Goal: Participate in discussion: Engage in conversation with other users on a specific topic

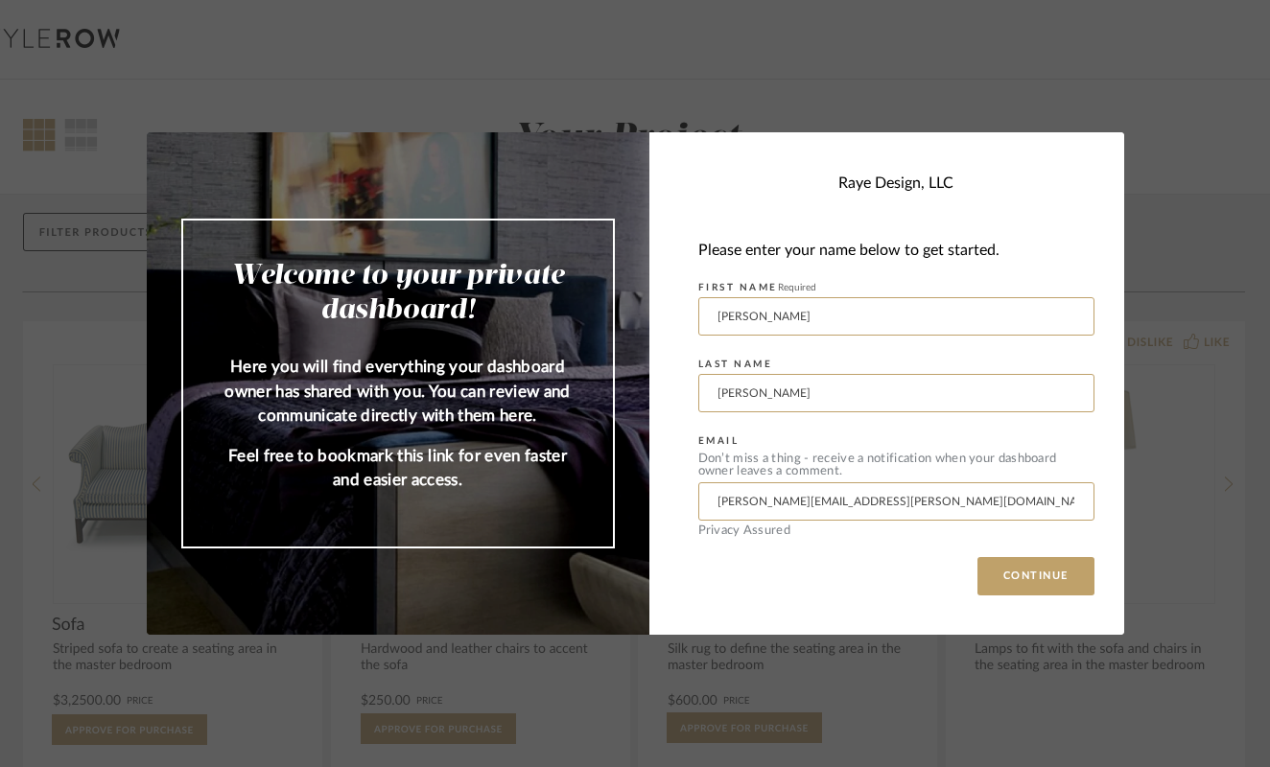
click at [1108, 59] on div "Welcome to your private dashboard! Here you will find everything your dashboard…" at bounding box center [635, 383] width 1270 height 767
click at [1043, 581] on button "CONTINUE" at bounding box center [1035, 576] width 117 height 38
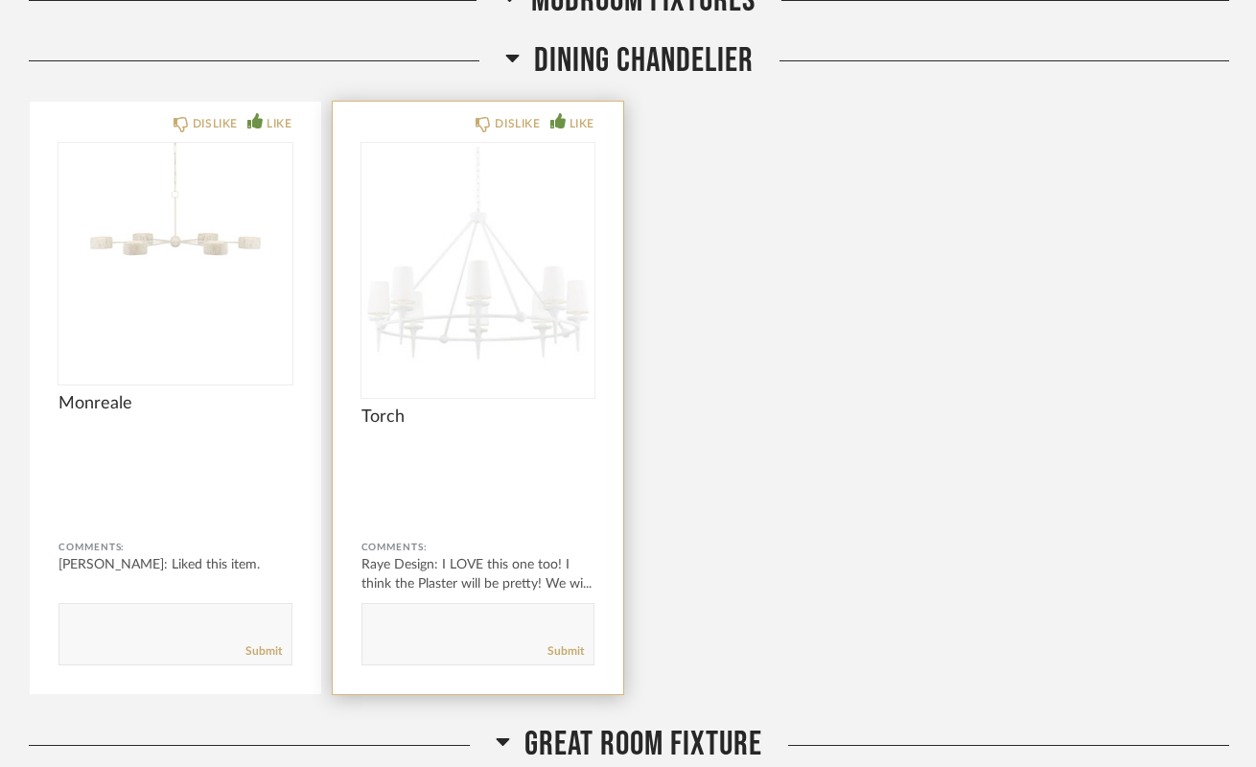
scroll to position [8348, 0]
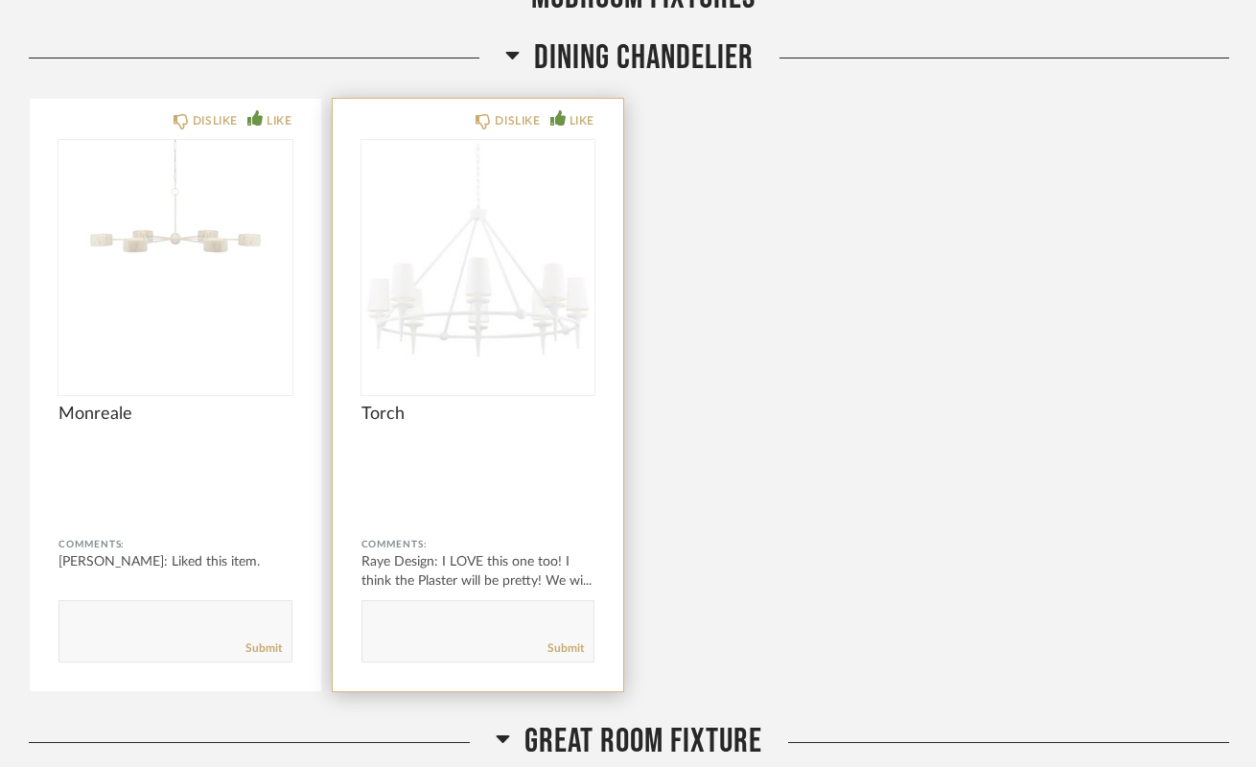
click at [440, 610] on textarea at bounding box center [479, 623] width 232 height 26
type textarea "Let's go with this one!"
click at [564, 645] on link "Submit" at bounding box center [566, 649] width 36 height 16
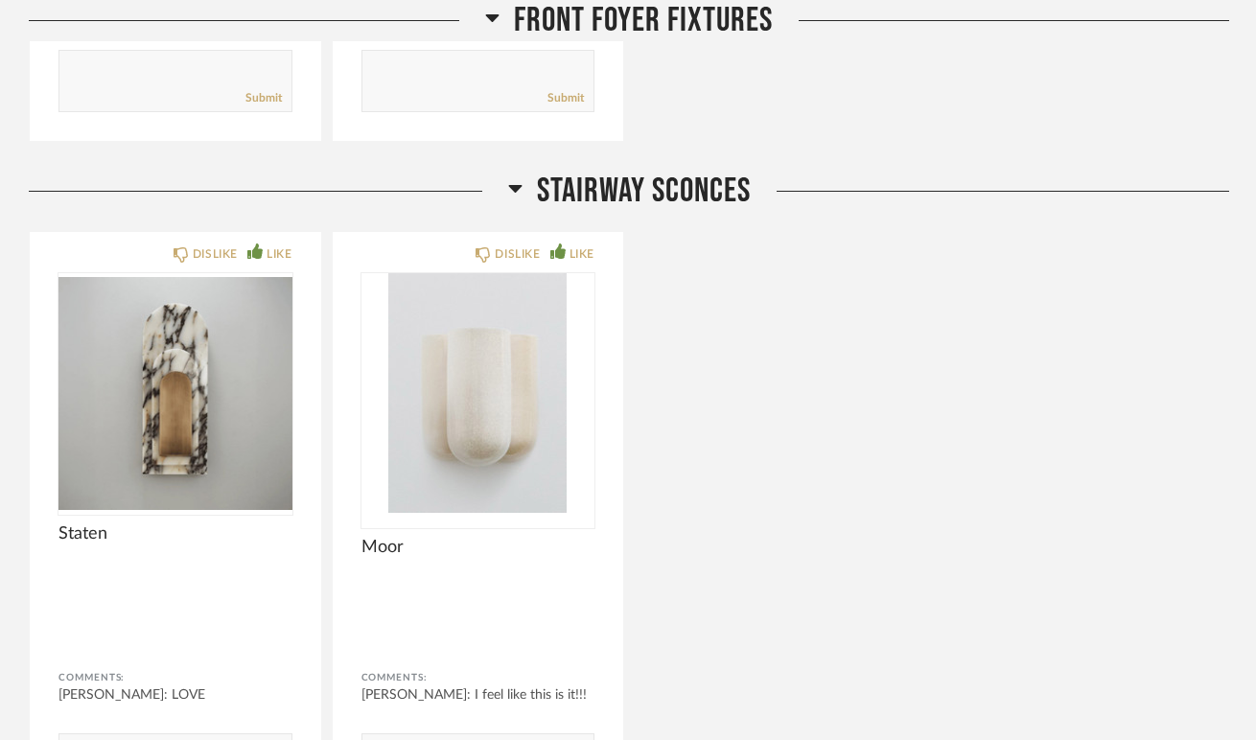
scroll to position [848, 0]
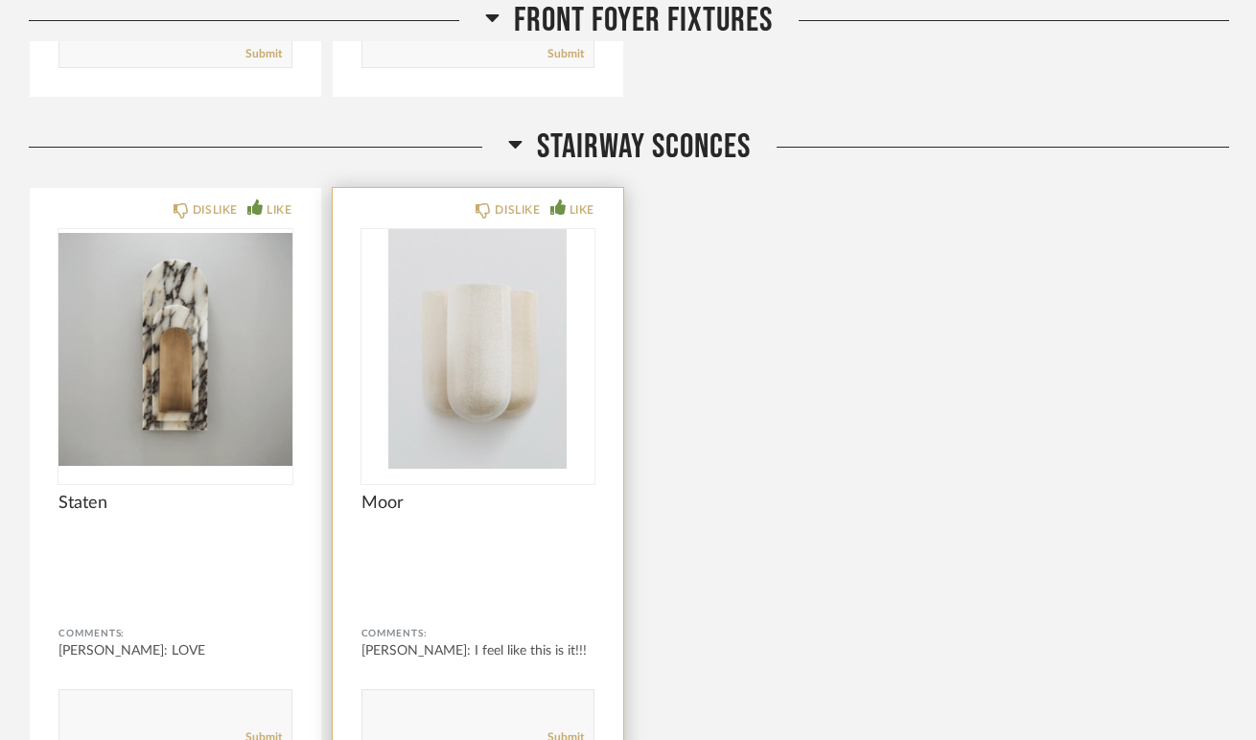
click at [454, 329] on img "0" at bounding box center [479, 349] width 234 height 240
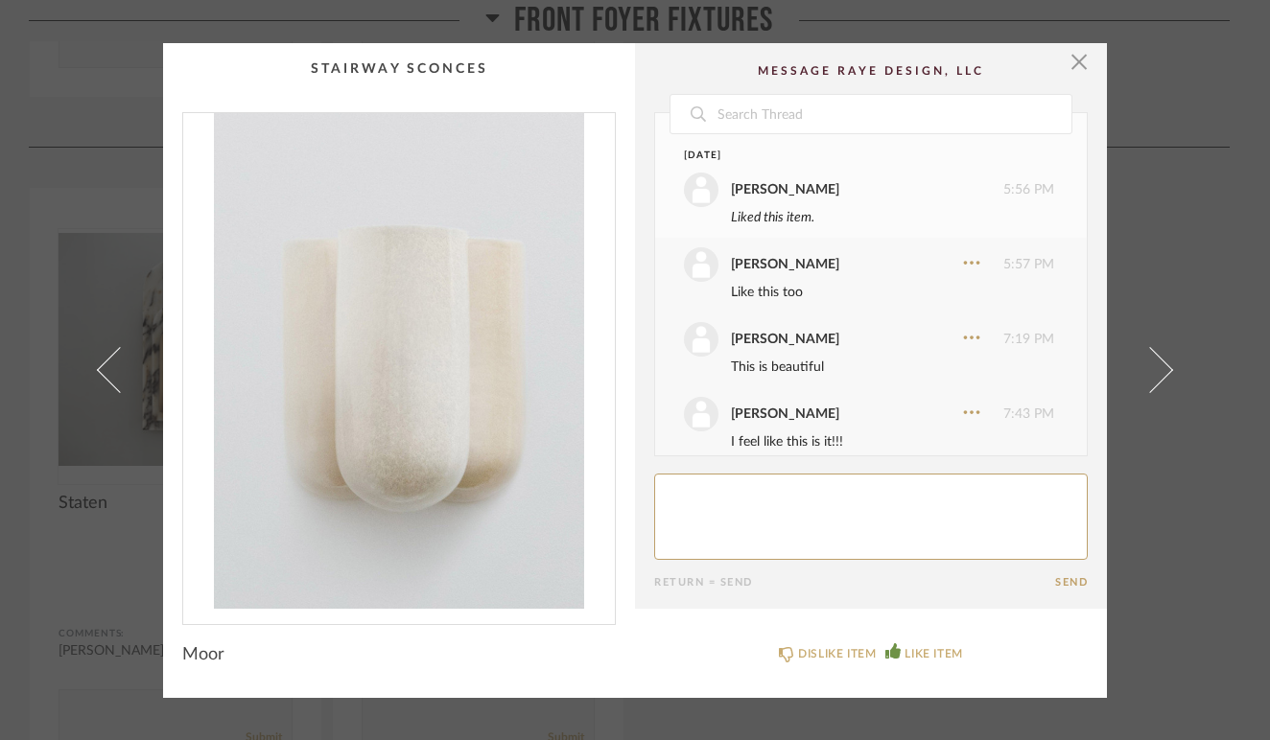
scroll to position [22, 0]
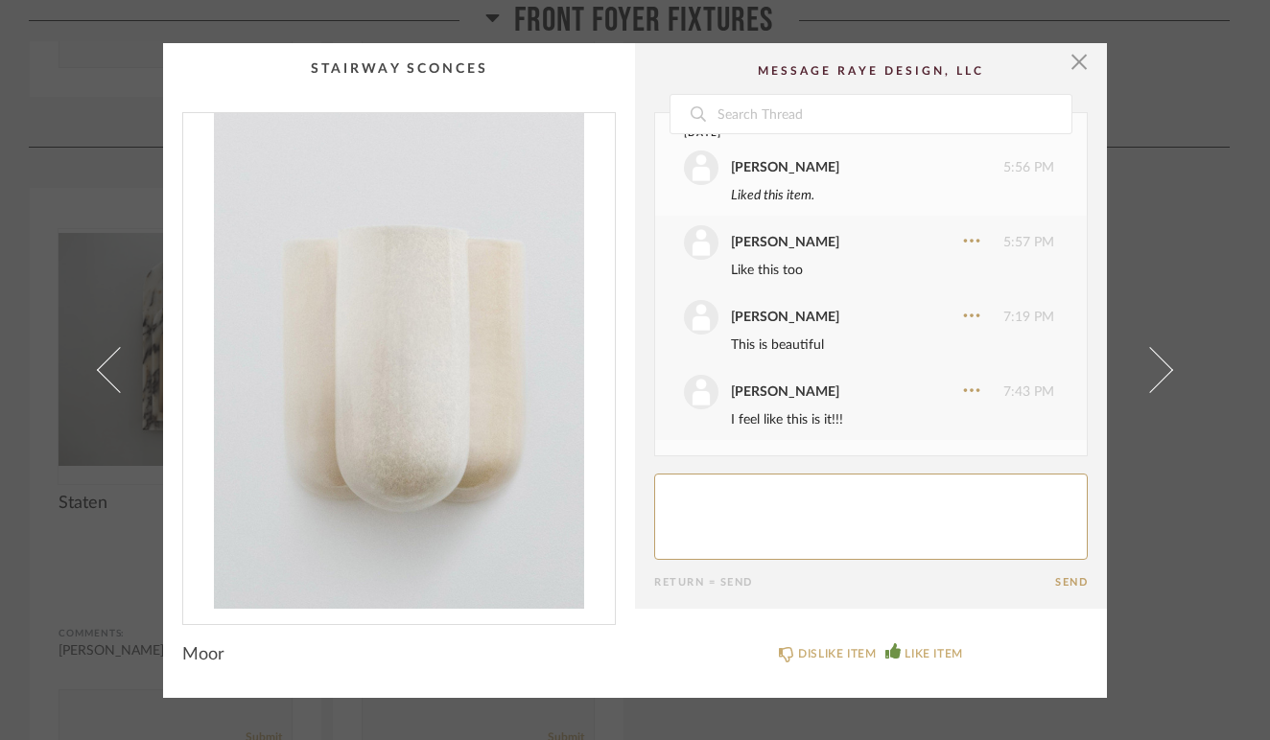
click at [445, 375] on img "0" at bounding box center [399, 361] width 432 height 496
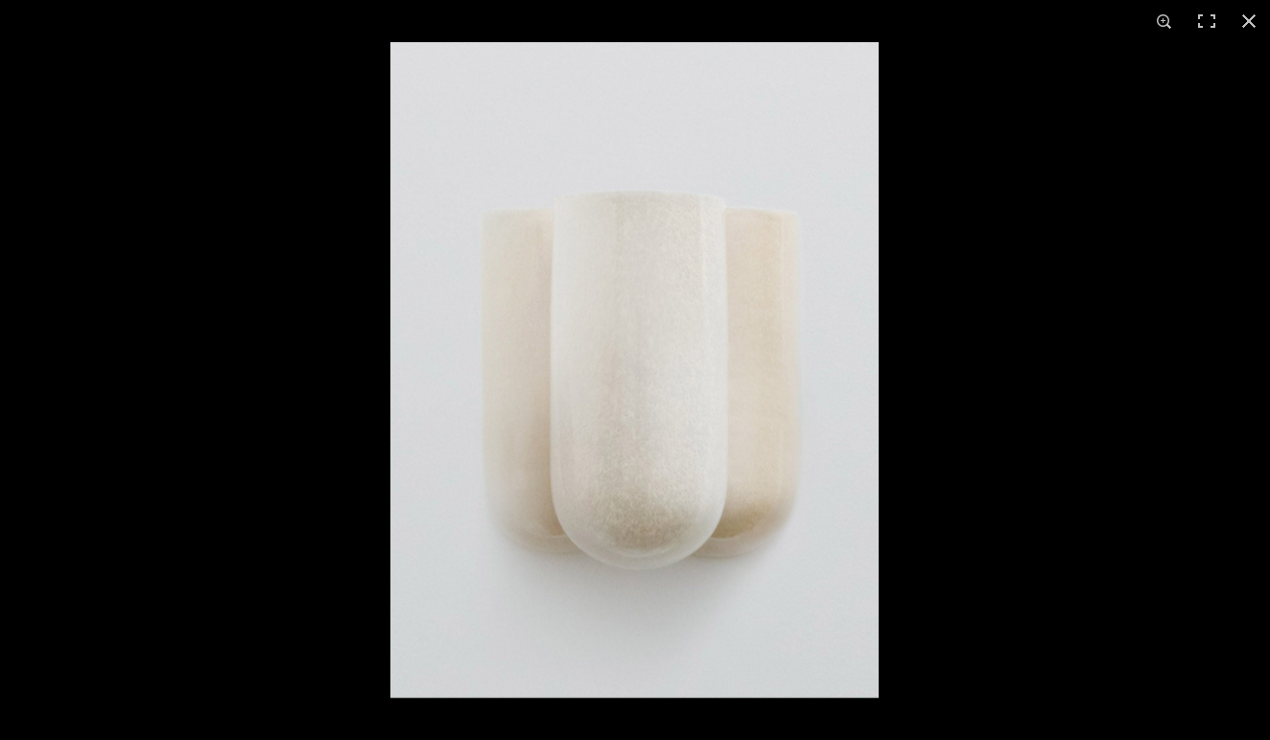
click at [627, 388] on img at bounding box center [634, 370] width 488 height 656
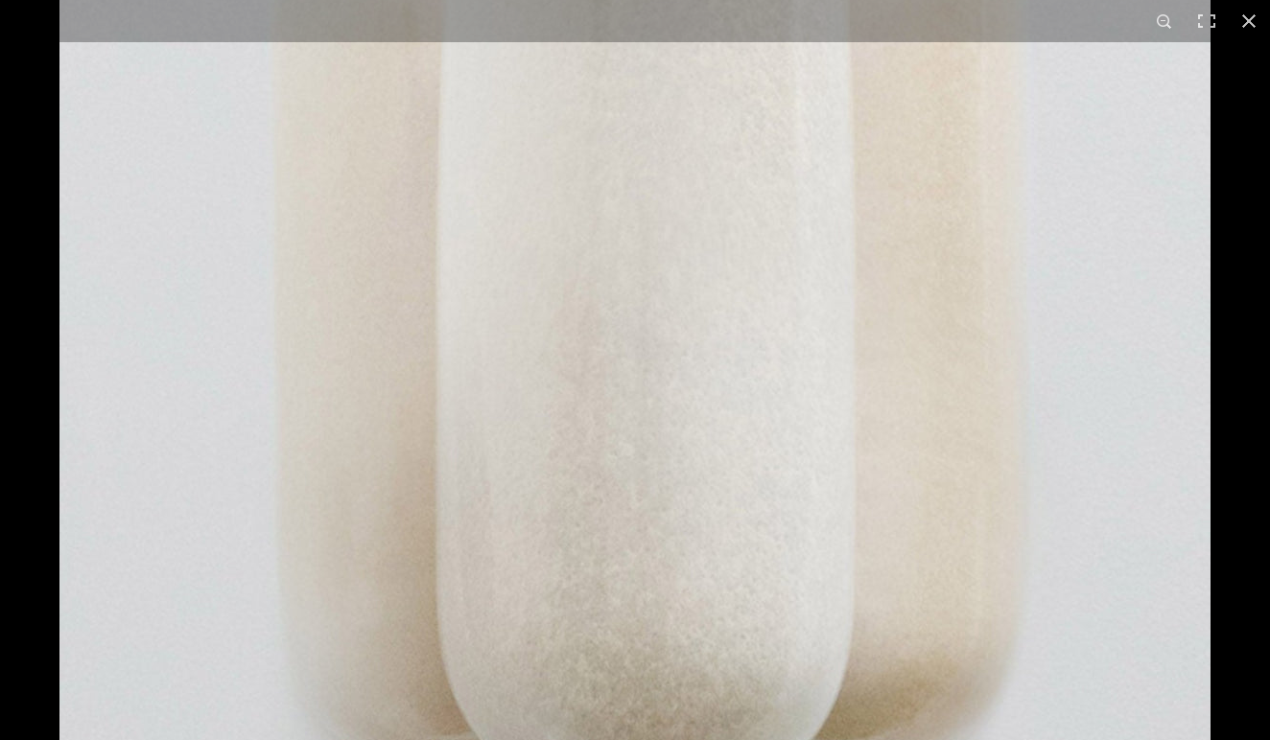
click at [627, 388] on img at bounding box center [634, 345] width 1151 height 1545
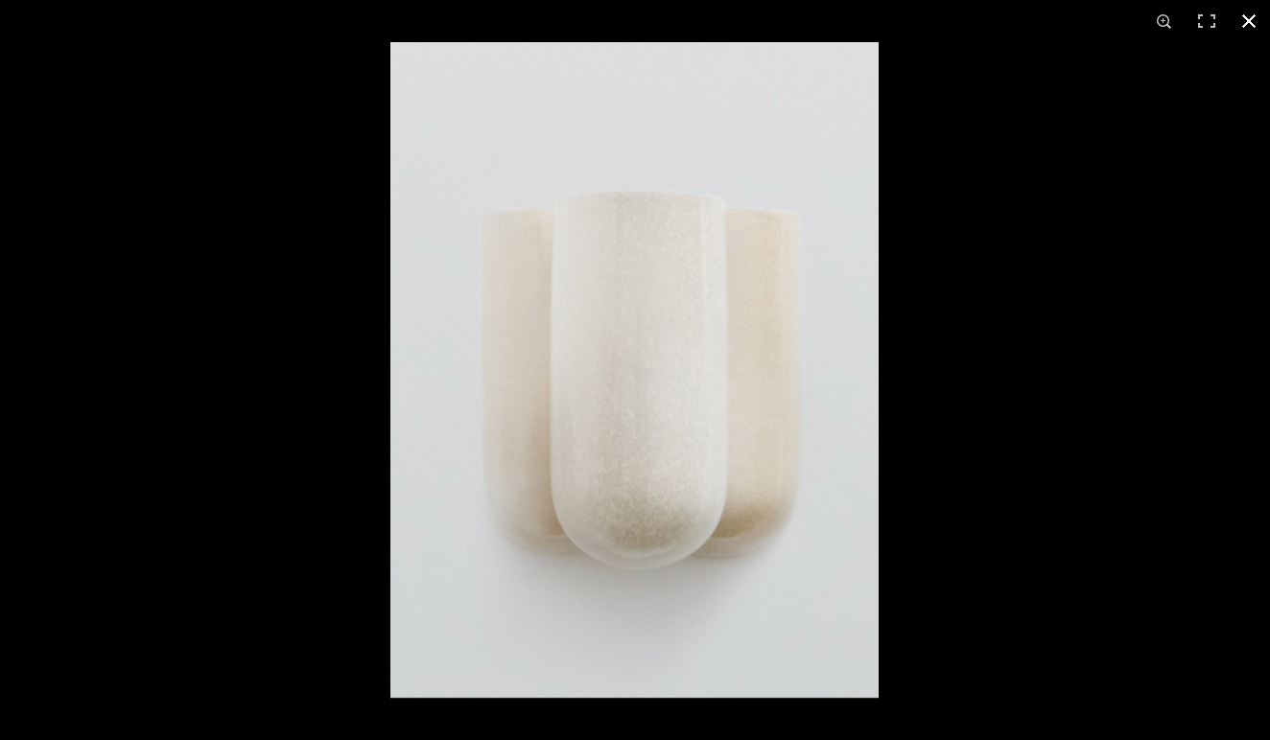
click at [1253, 21] on button at bounding box center [1249, 21] width 42 height 42
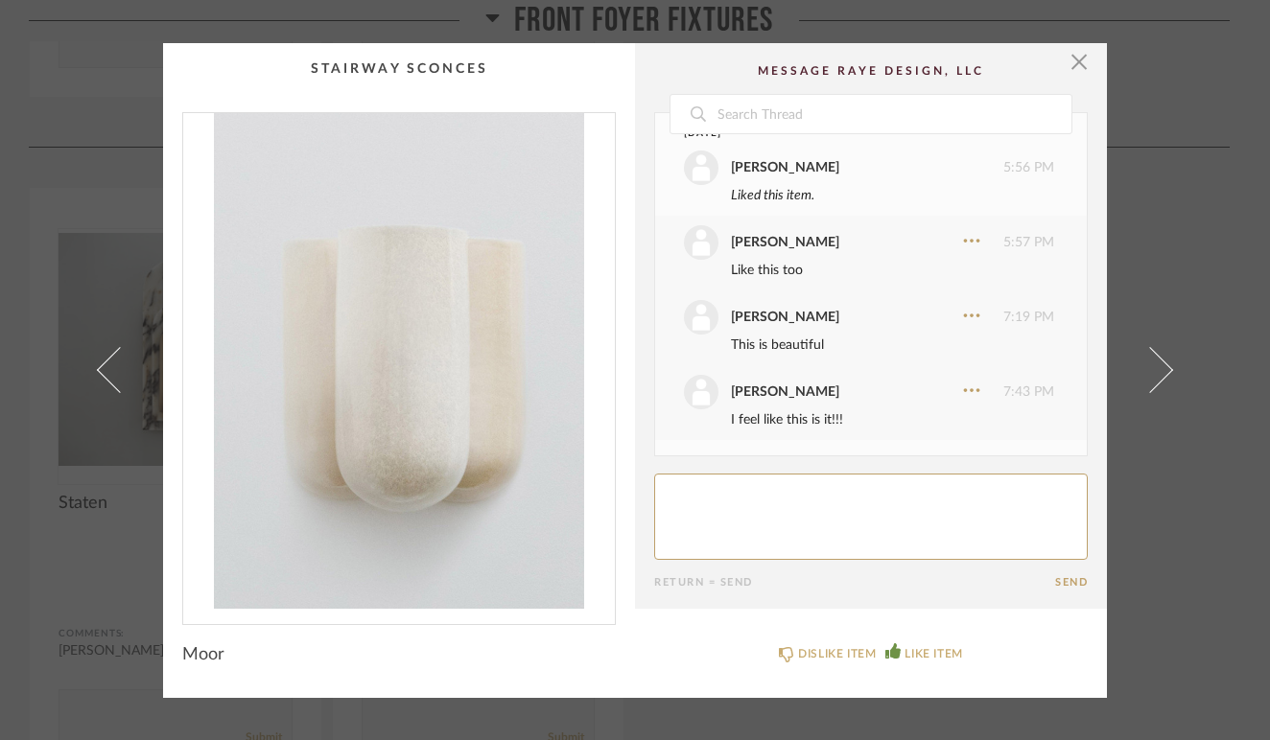
click at [1083, 59] on cpp-summary-comments "Date [DATE] [PERSON_NAME] 5:56 PM Liked this item. [PERSON_NAME] 5:57 PM Like t…" at bounding box center [871, 326] width 472 height 566
click at [1082, 59] on cpp-summary-comments "Date [DATE] [PERSON_NAME] 5:56 PM Liked this item. [PERSON_NAME] 5:57 PM Like t…" at bounding box center [871, 326] width 472 height 566
click at [1077, 59] on span "button" at bounding box center [1079, 62] width 38 height 38
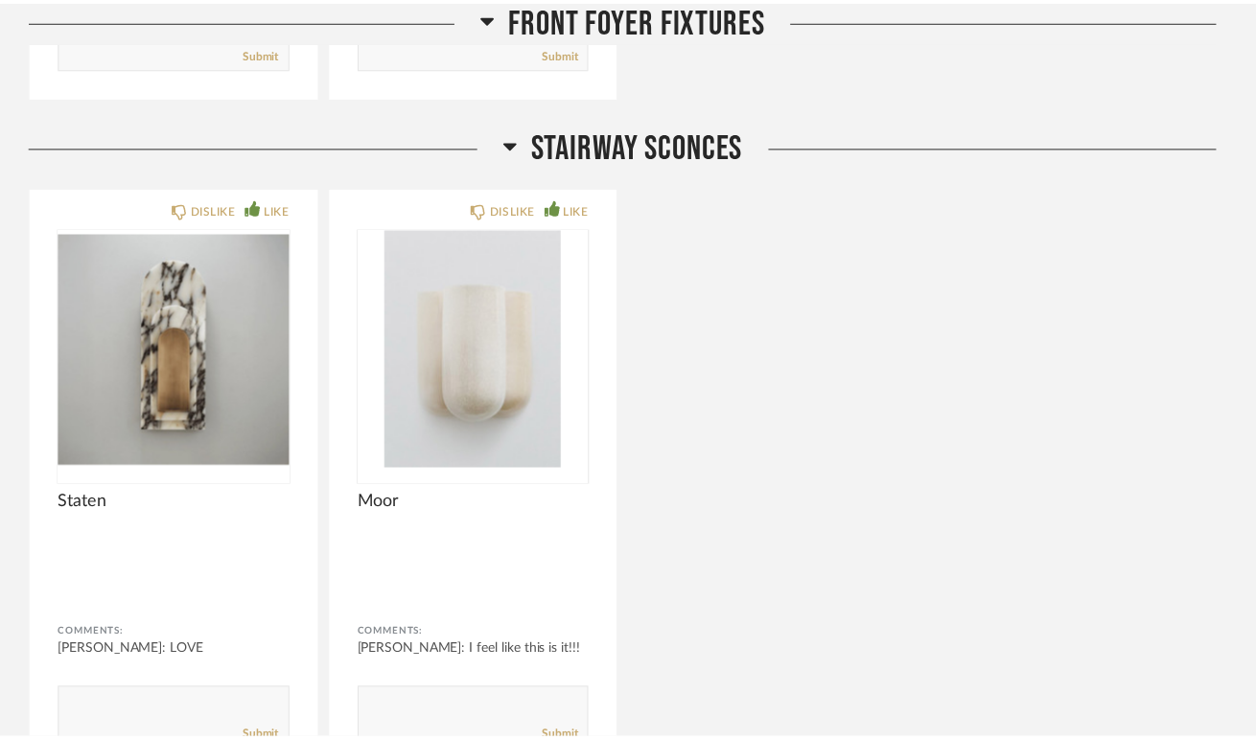
scroll to position [848, 0]
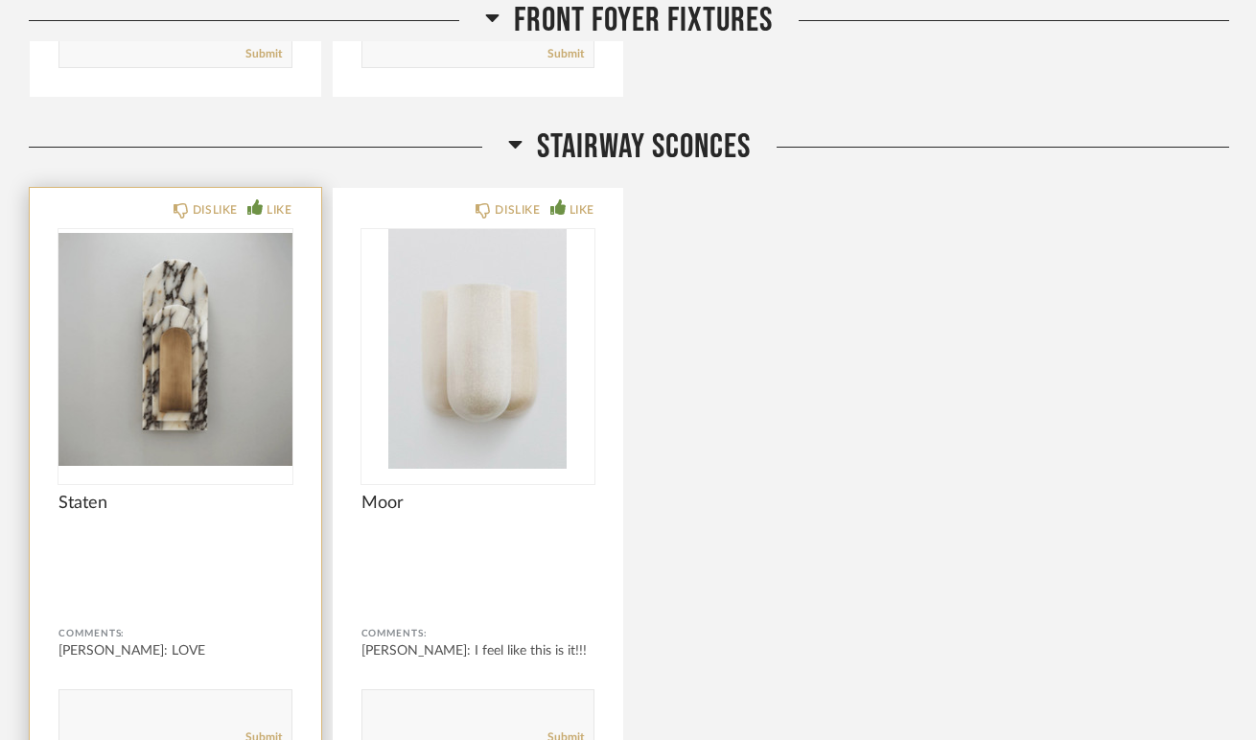
click at [100, 412] on img "0" at bounding box center [176, 349] width 234 height 240
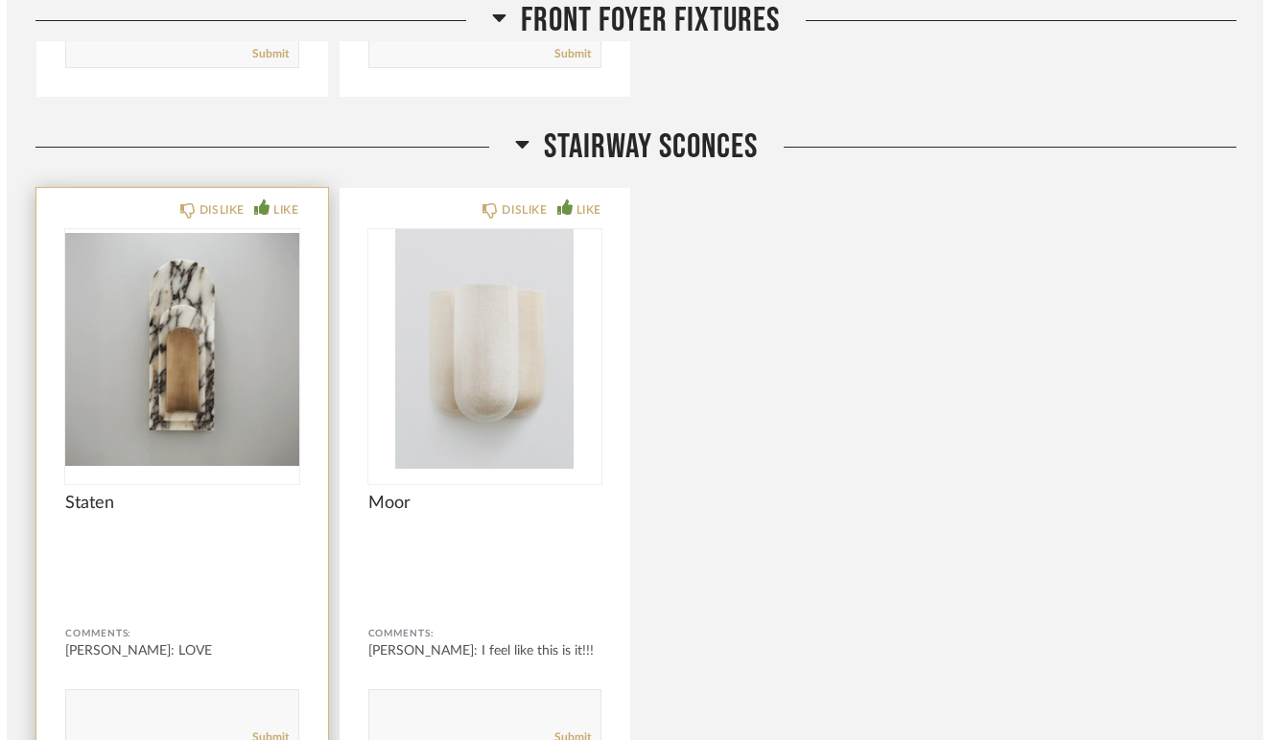
scroll to position [0, 0]
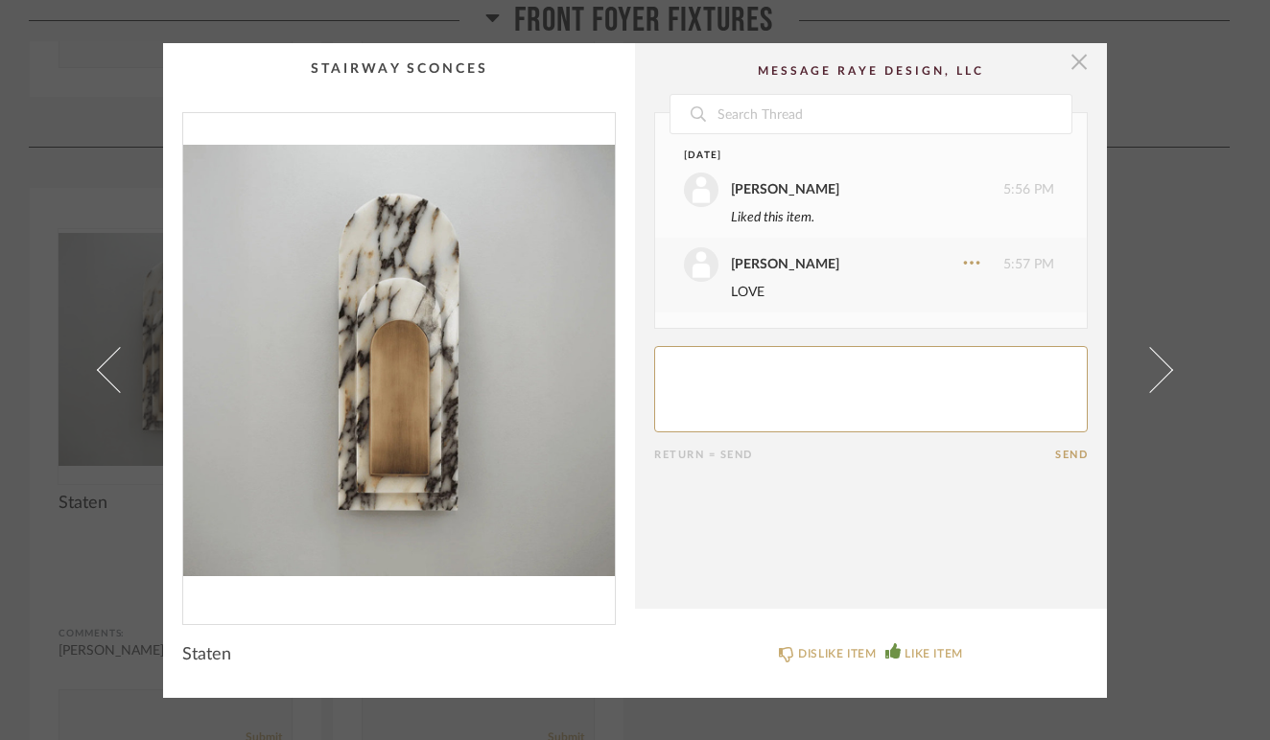
click at [1068, 74] on span "button" at bounding box center [1079, 62] width 38 height 38
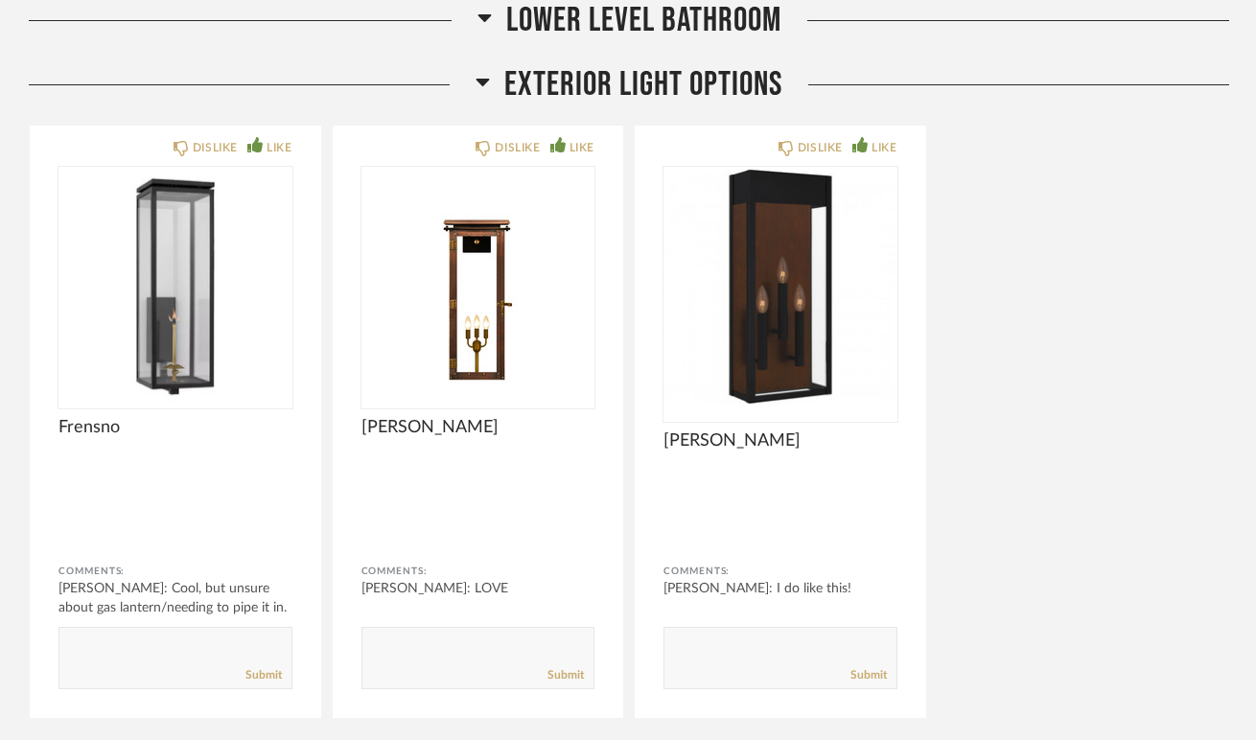
scroll to position [17724, 0]
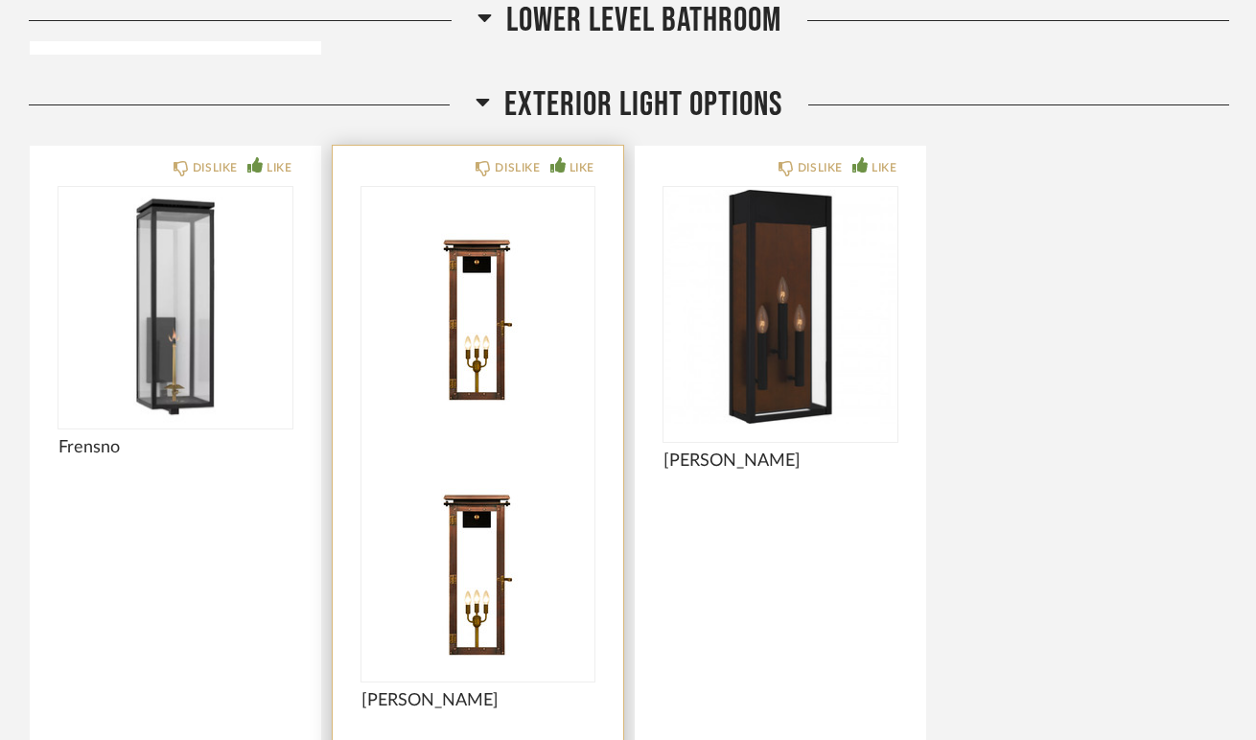
click at [516, 442] on img at bounding box center [479, 562] width 234 height 240
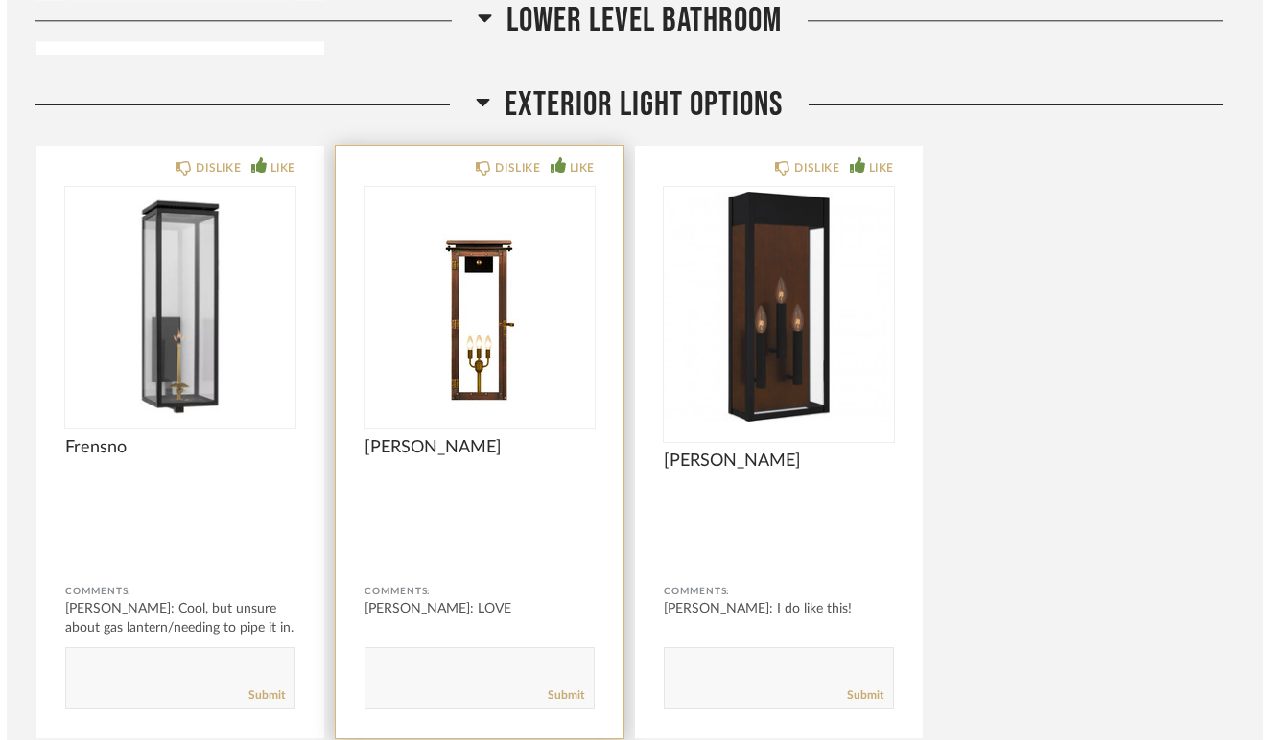
scroll to position [0, 0]
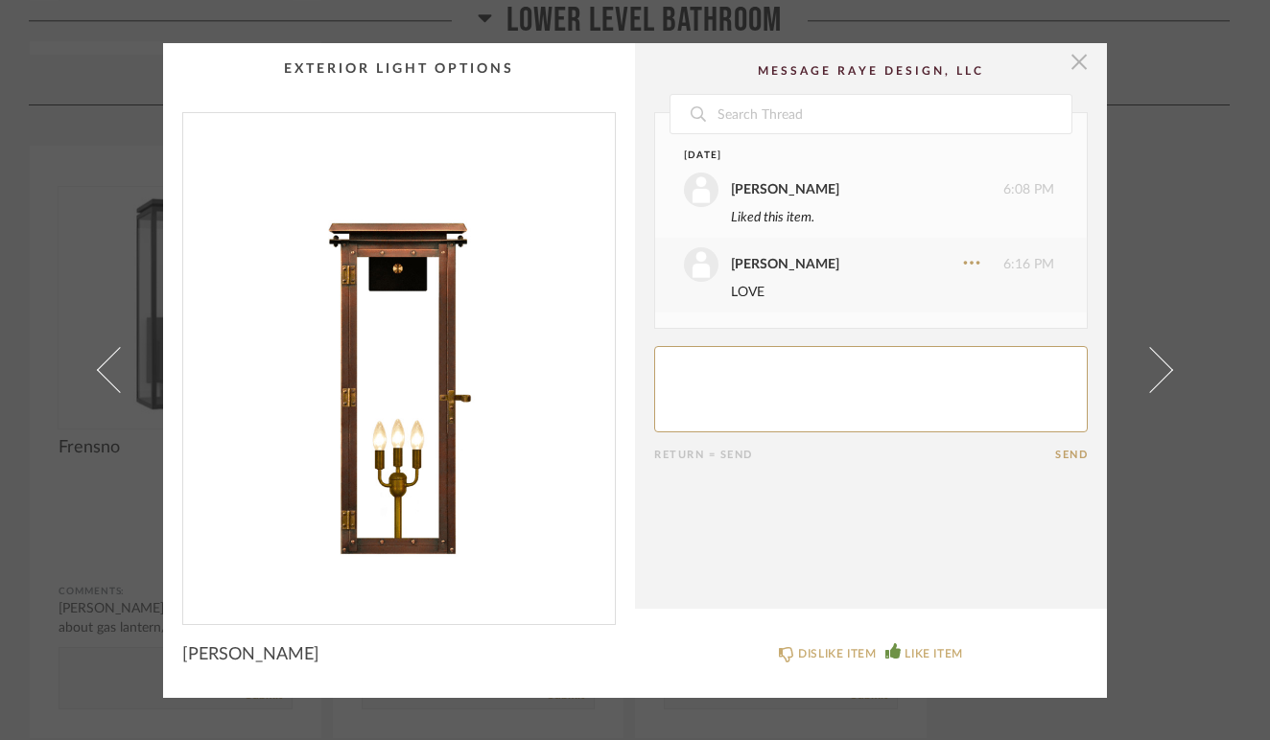
click at [1070, 61] on span "button" at bounding box center [1079, 62] width 38 height 38
